Goal: Task Accomplishment & Management: Complete application form

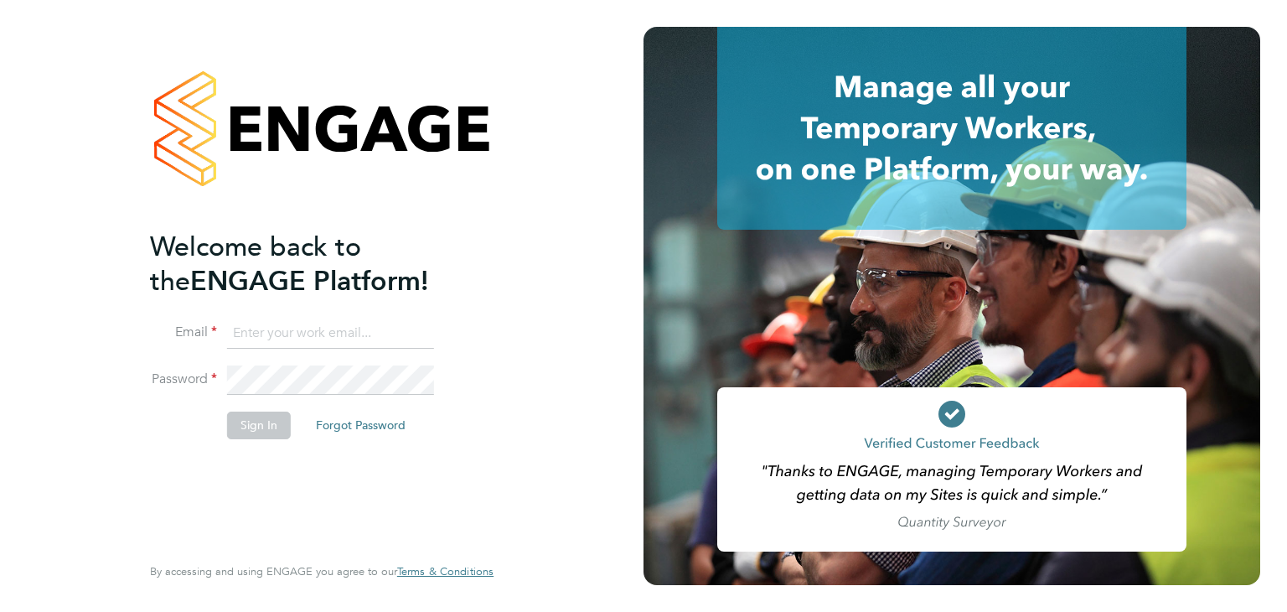
type input "[EMAIL_ADDRESS][PERSON_NAME][DOMAIN_NAME]"
click at [266, 431] on button "Sign In" at bounding box center [259, 424] width 64 height 27
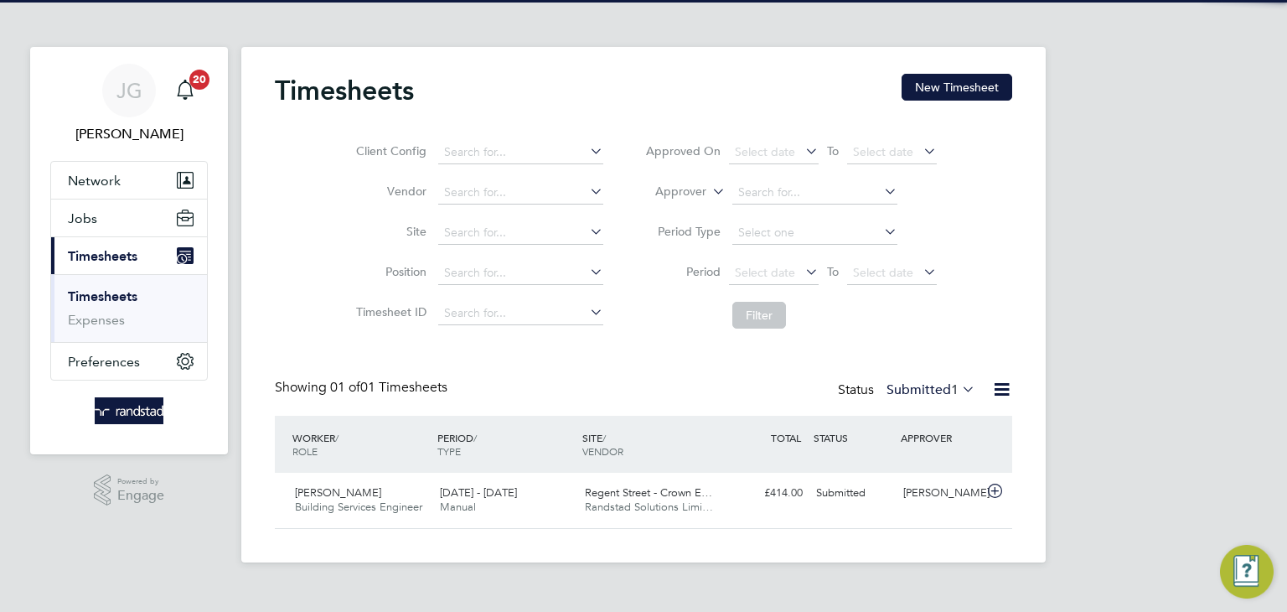
scroll to position [42, 146]
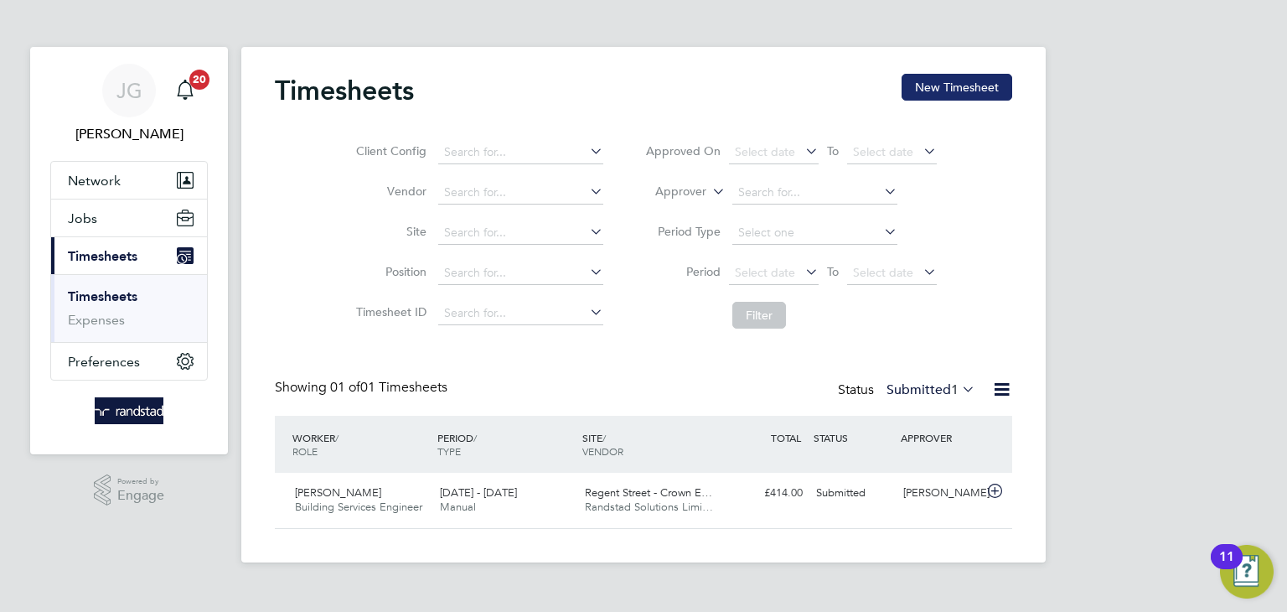
click at [969, 90] on button "New Timesheet" at bounding box center [956, 87] width 111 height 27
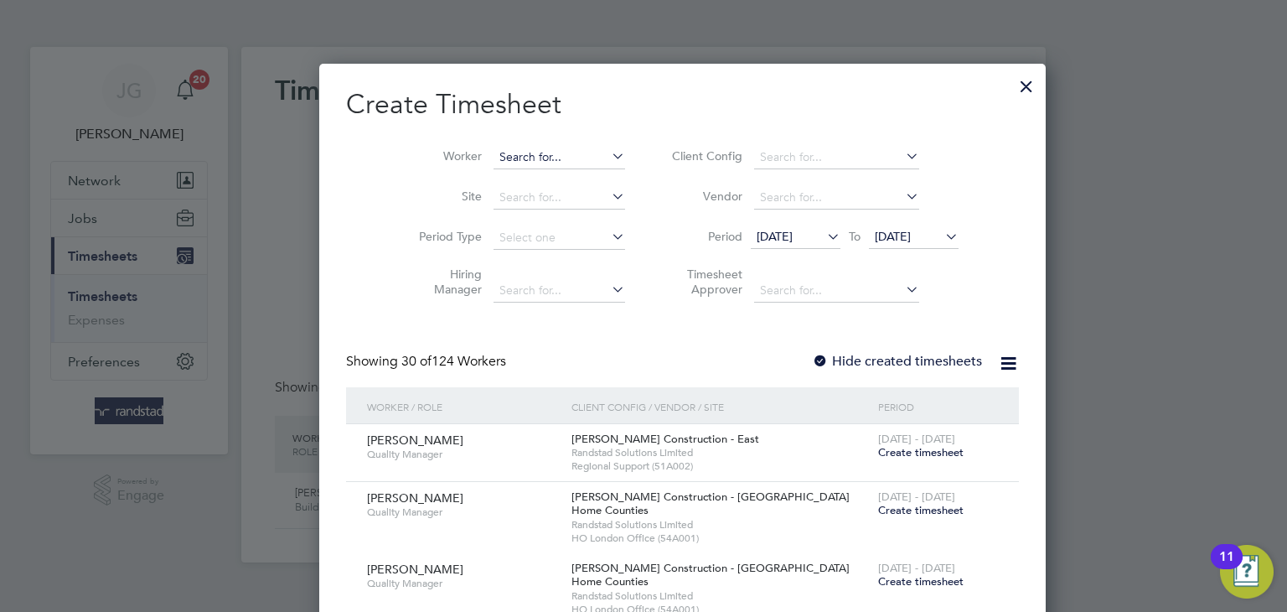
scroll to position [3586, 648]
click at [493, 159] on input at bounding box center [559, 157] width 132 height 23
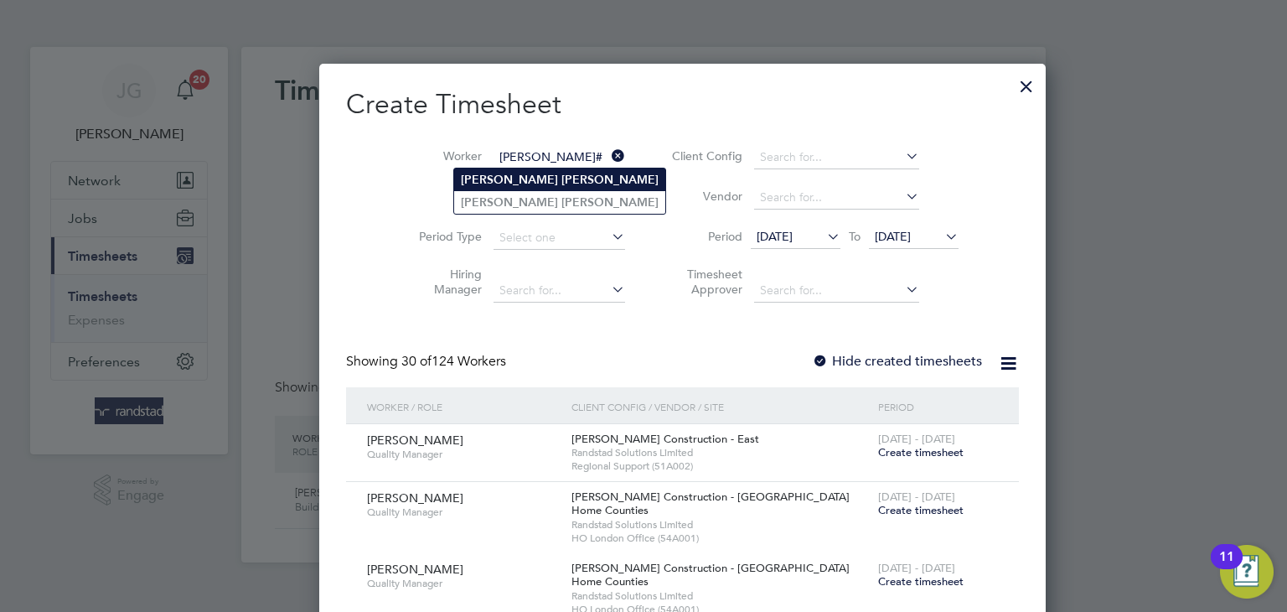
type input "[PERSON_NAME]"
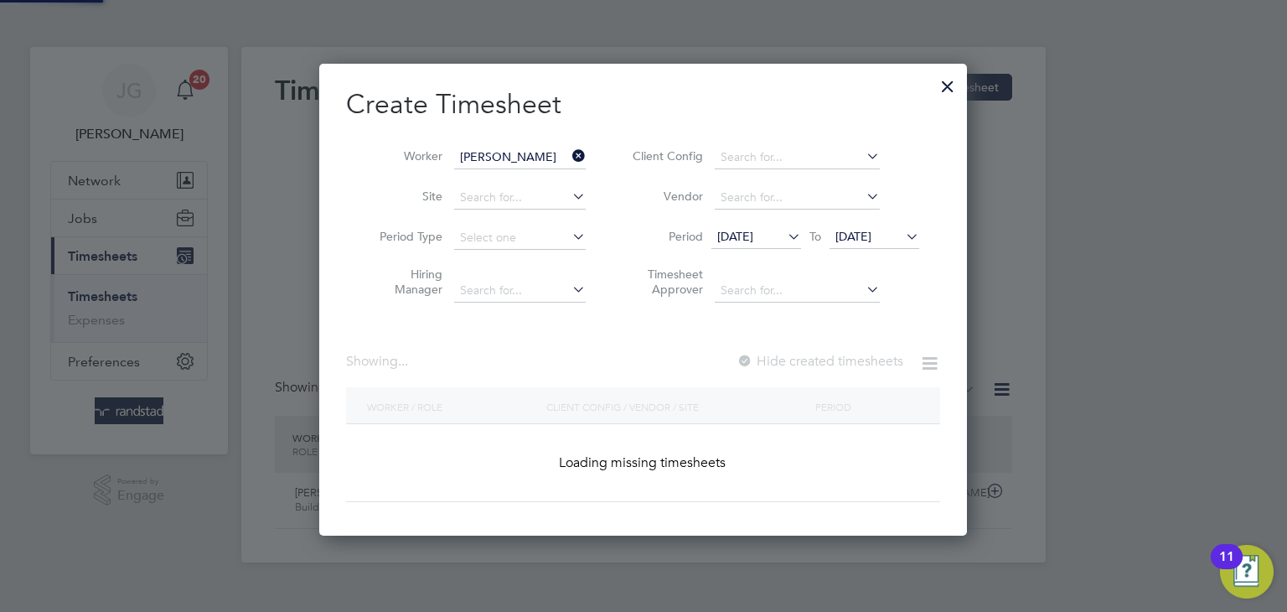
scroll to position [472, 648]
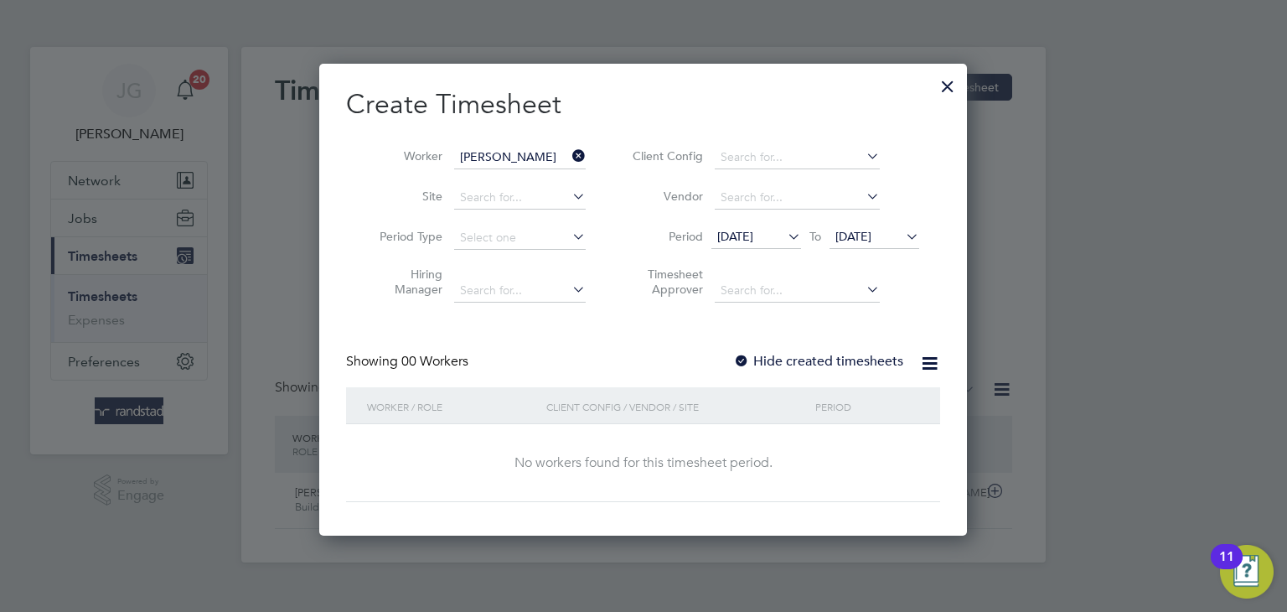
click at [753, 238] on span "[DATE]" at bounding box center [735, 236] width 36 height 15
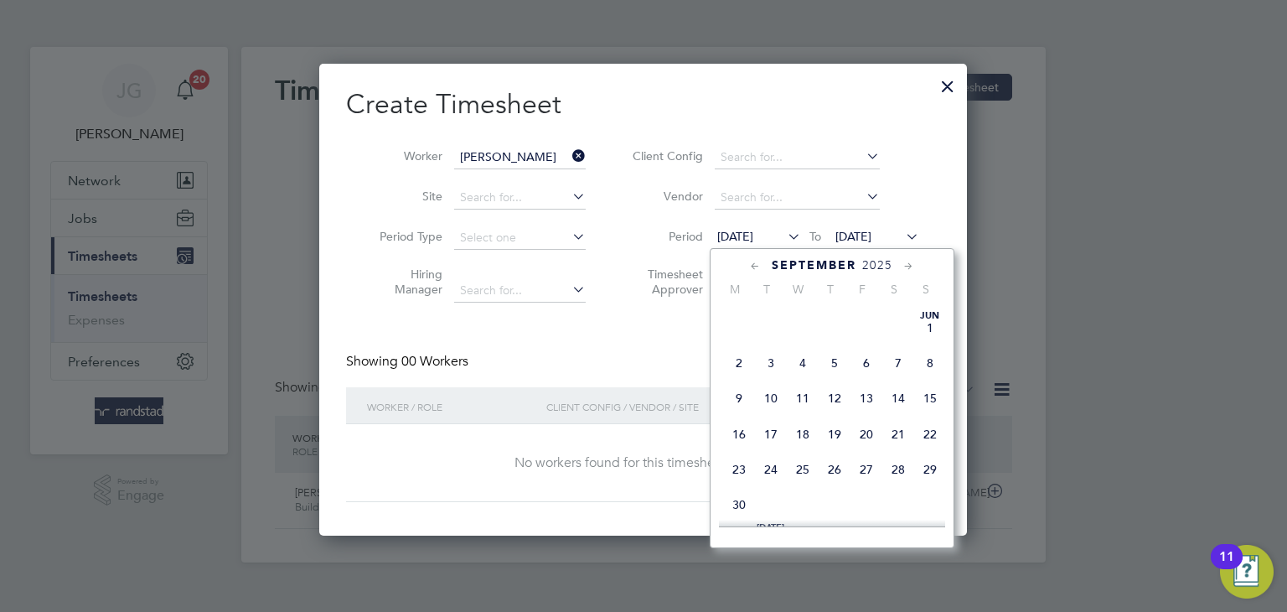
scroll to position [595, 0]
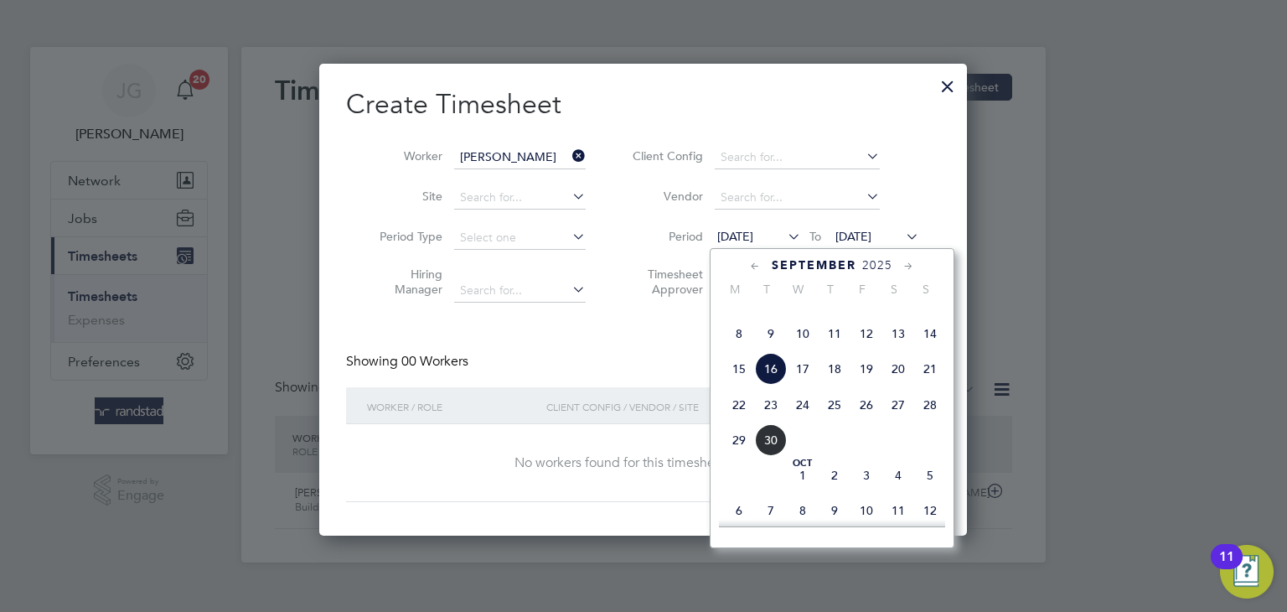
click at [742, 421] on span "22" at bounding box center [739, 405] width 32 height 32
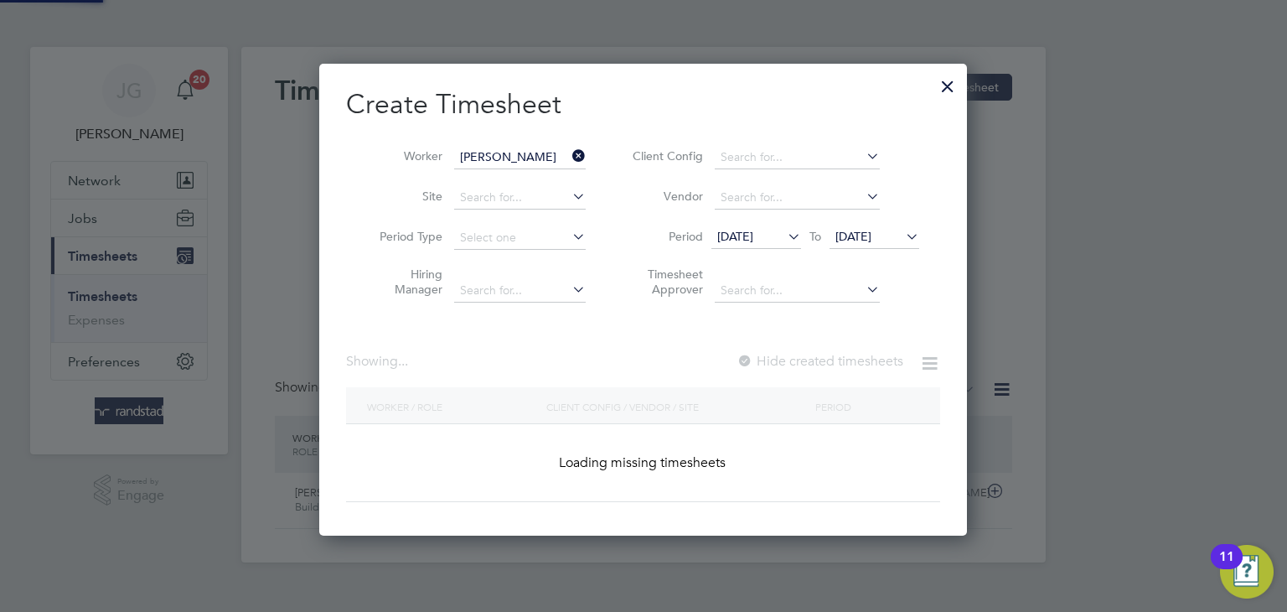
scroll to position [472, 648]
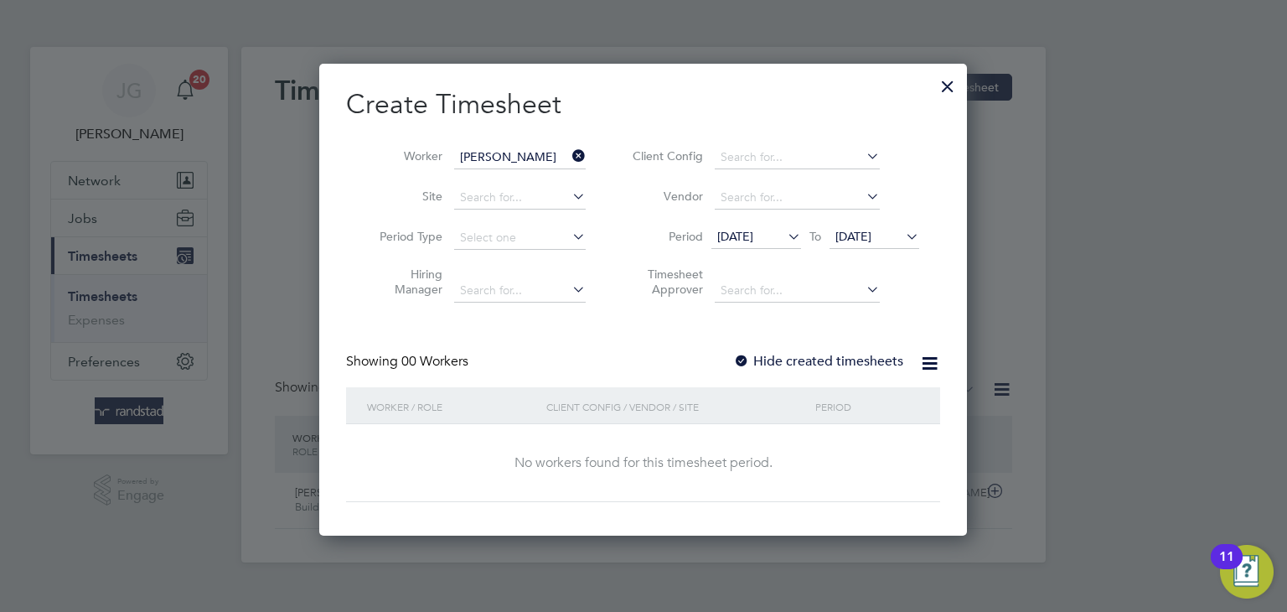
click at [871, 241] on span "23 Sep 2025" at bounding box center [853, 236] width 36 height 15
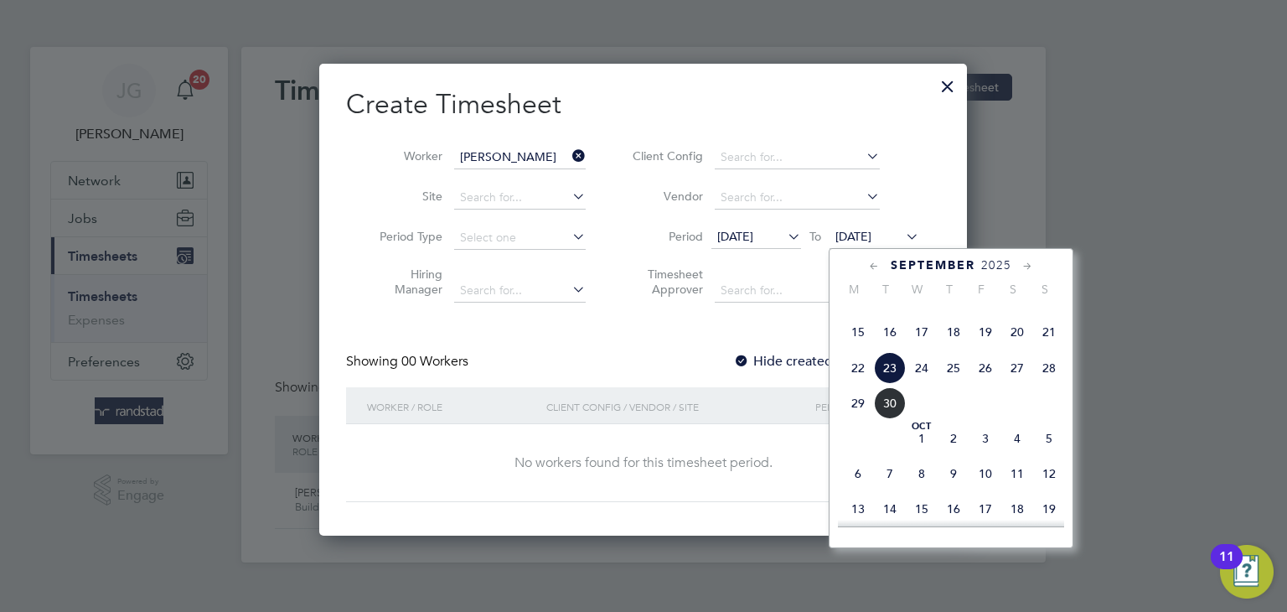
click at [983, 384] on span "26" at bounding box center [985, 368] width 32 height 32
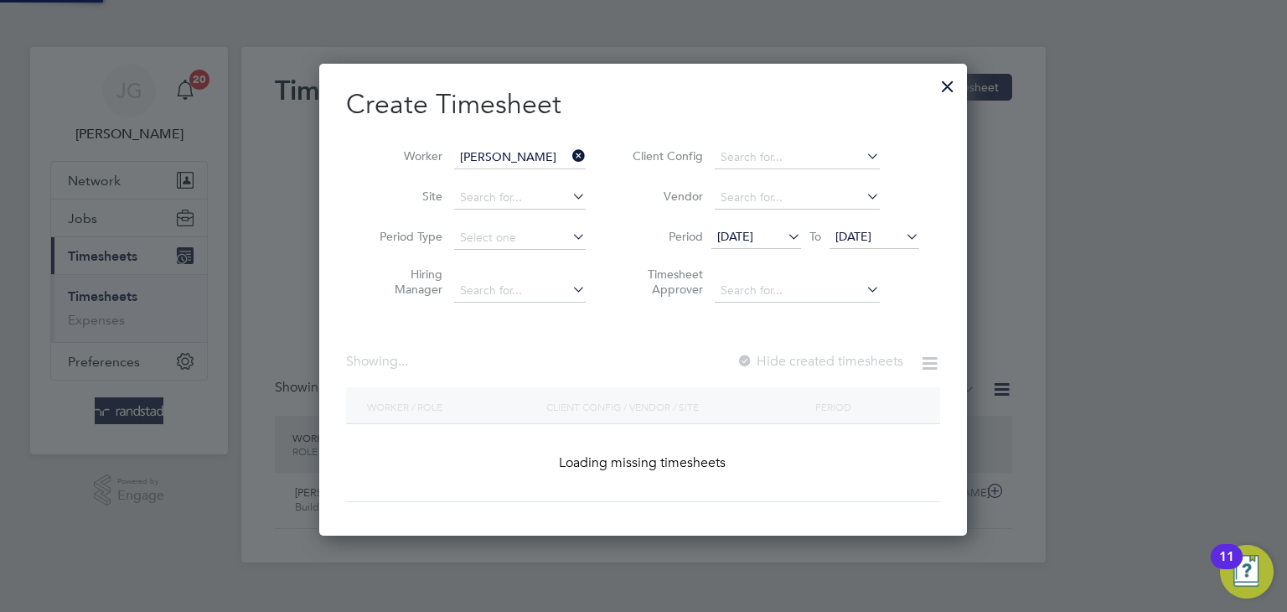
scroll to position [472, 648]
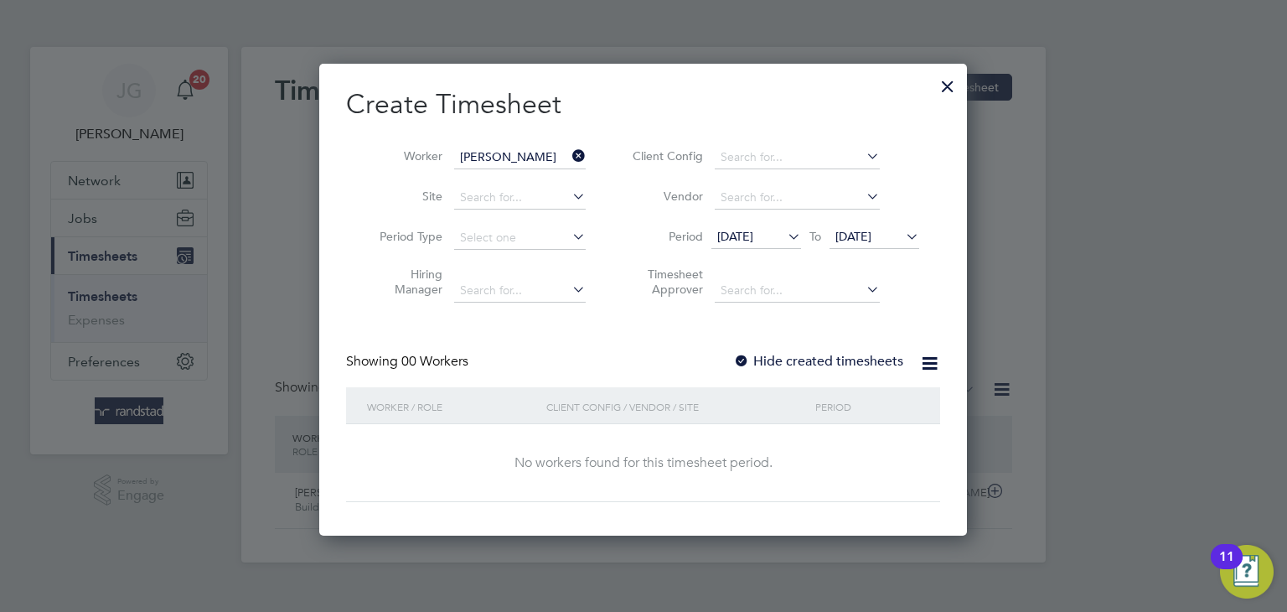
click at [744, 358] on div at bounding box center [741, 362] width 17 height 17
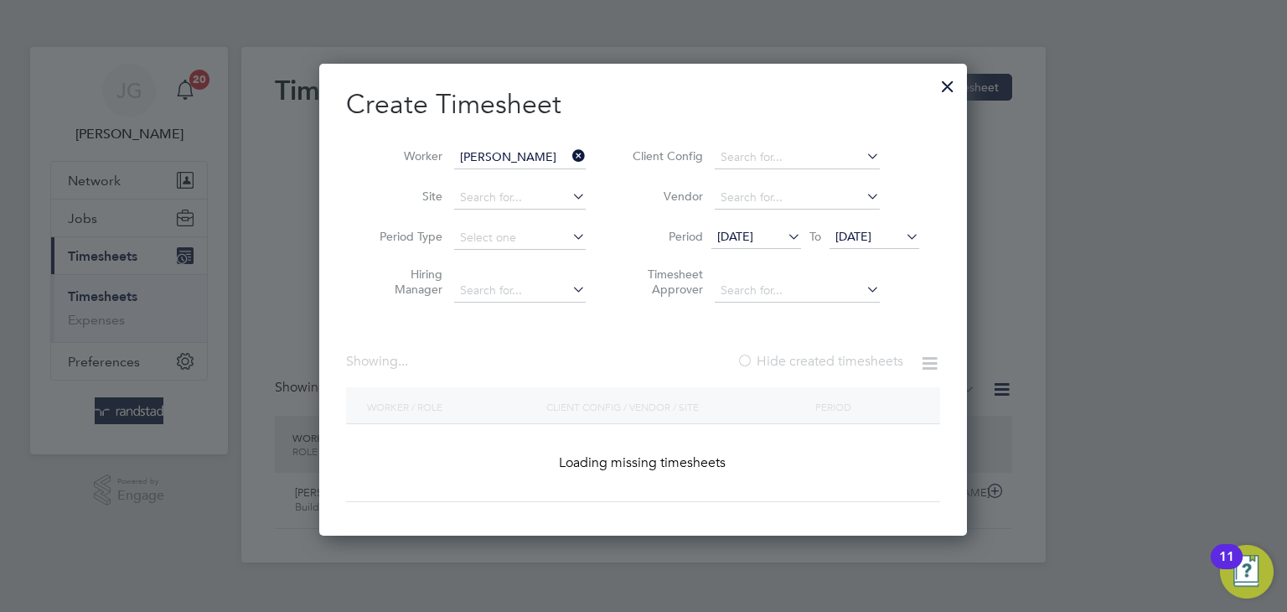
scroll to position [8, 8]
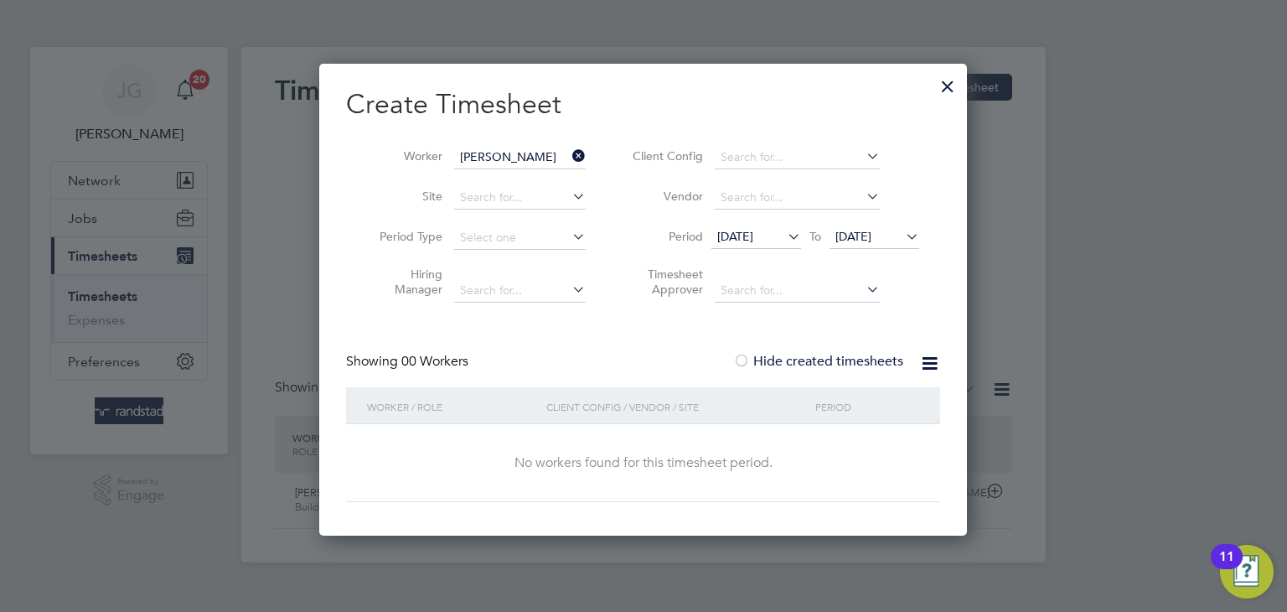
click at [746, 362] on div at bounding box center [741, 362] width 17 height 17
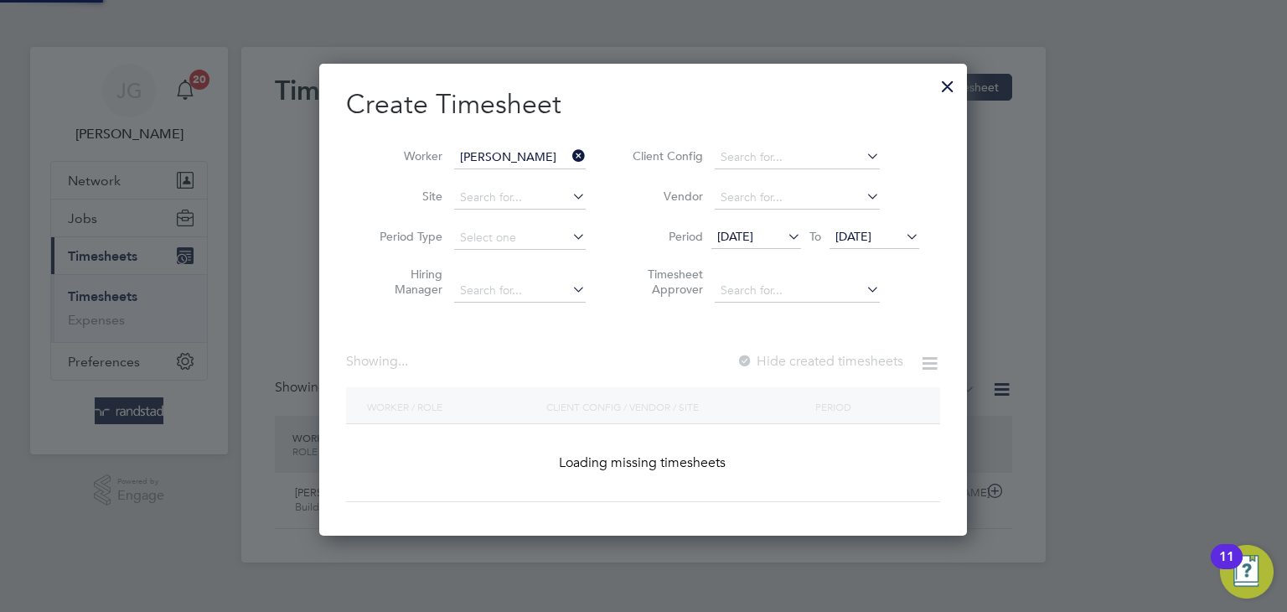
scroll to position [8, 8]
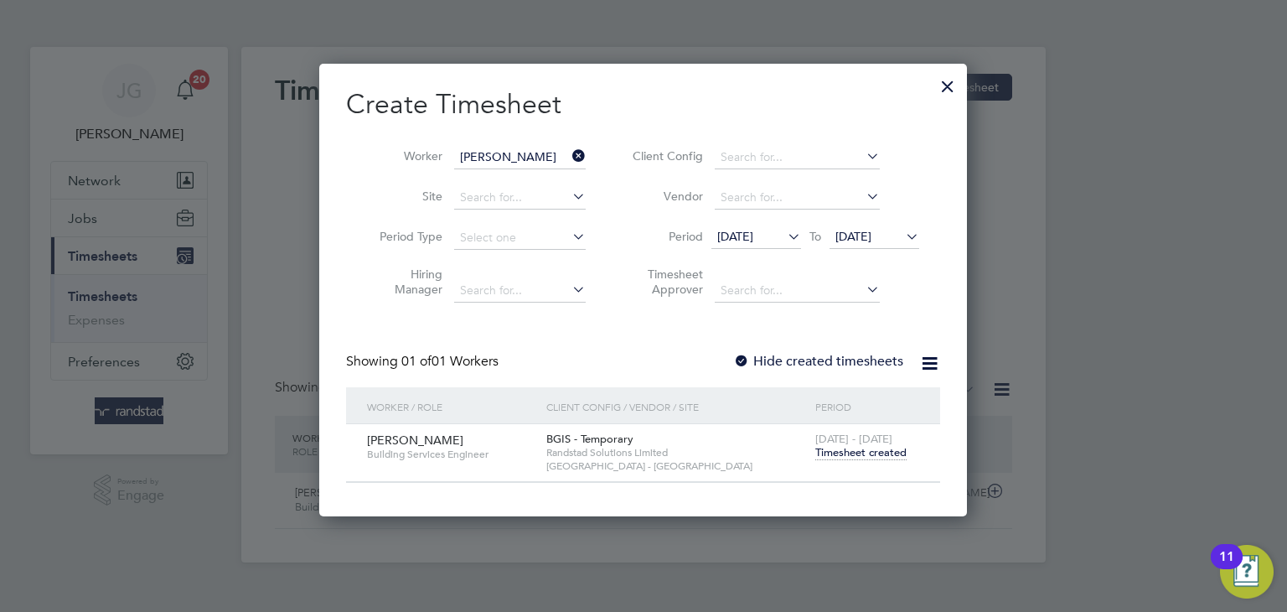
click at [857, 436] on span "20 - 26 Sep 2025" at bounding box center [853, 438] width 77 height 14
click at [855, 451] on span "Timesheet created" at bounding box center [860, 452] width 91 height 15
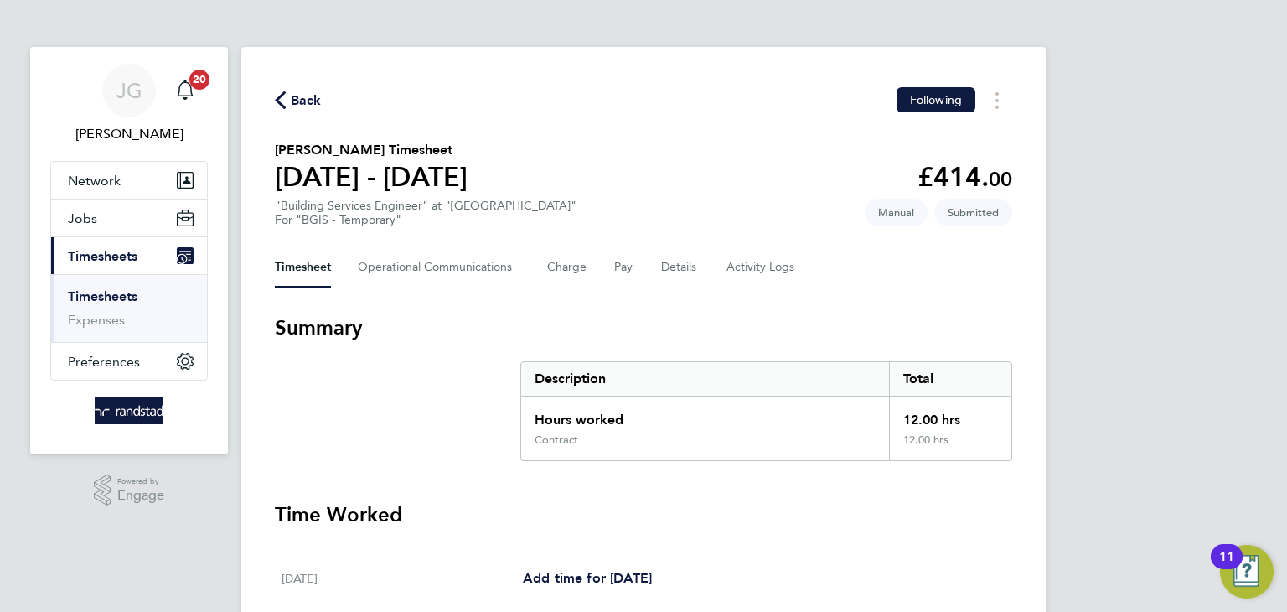
click at [280, 105] on icon "button" at bounding box center [280, 100] width 11 height 18
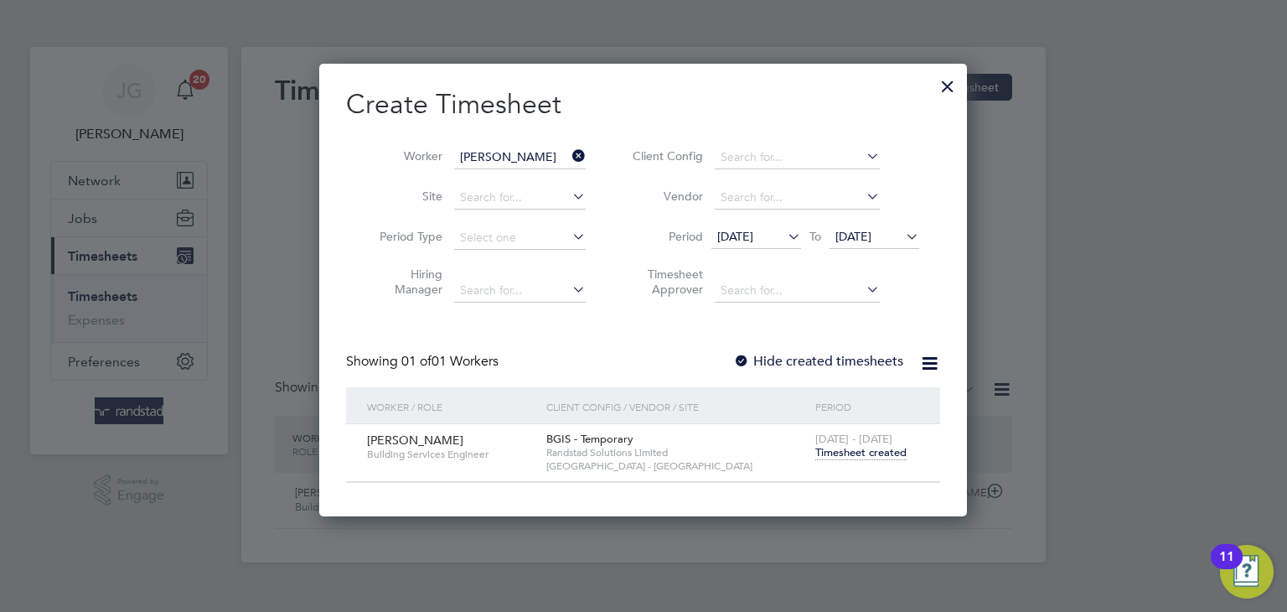
click at [569, 155] on icon at bounding box center [569, 155] width 0 height 23
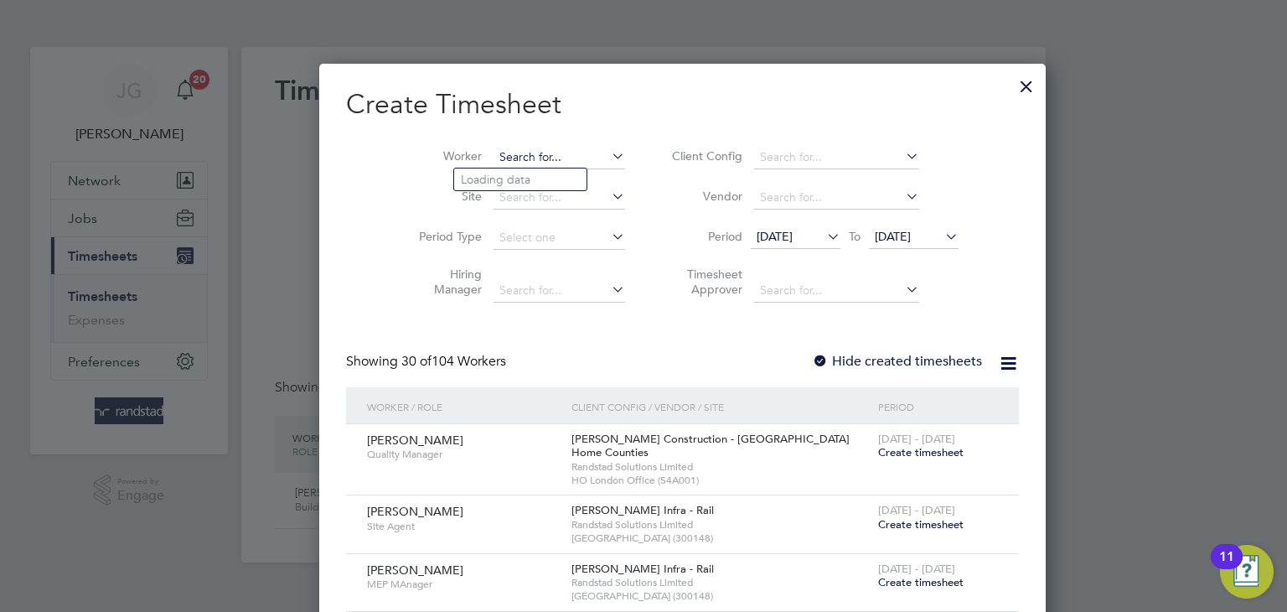
click at [528, 158] on input at bounding box center [559, 157] width 132 height 23
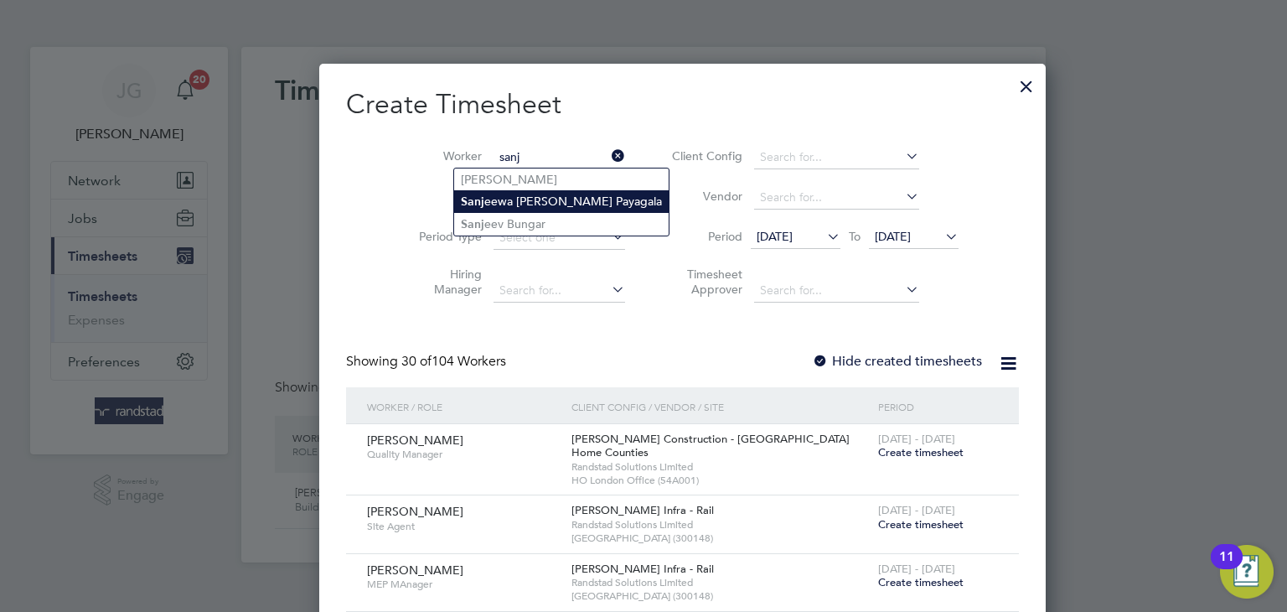
type input "Sanjeewa Devapriya Payagala"
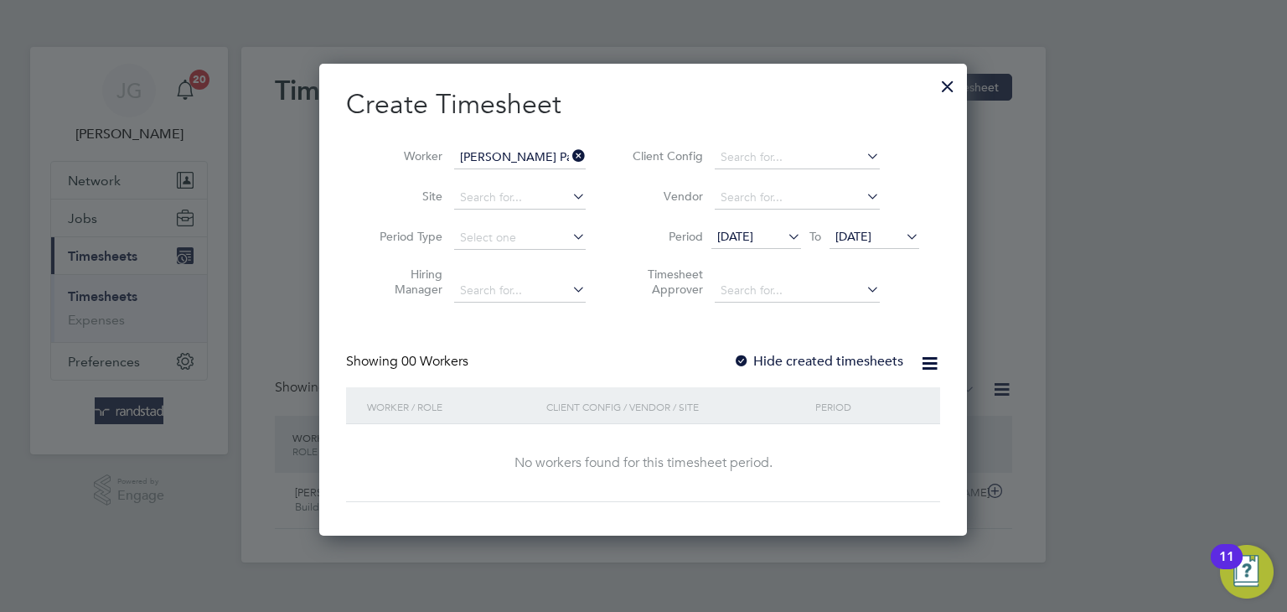
click at [740, 362] on div at bounding box center [741, 362] width 17 height 17
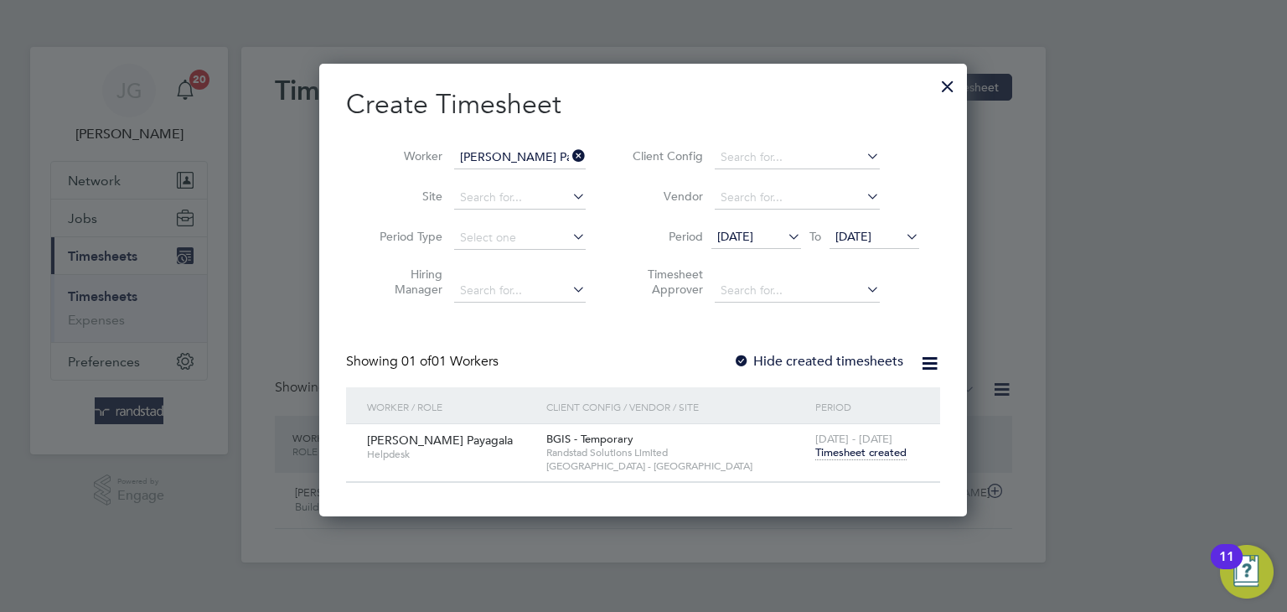
click at [834, 455] on span "Timesheet created" at bounding box center [860, 452] width 91 height 15
